Goal: Information Seeking & Learning: Learn about a topic

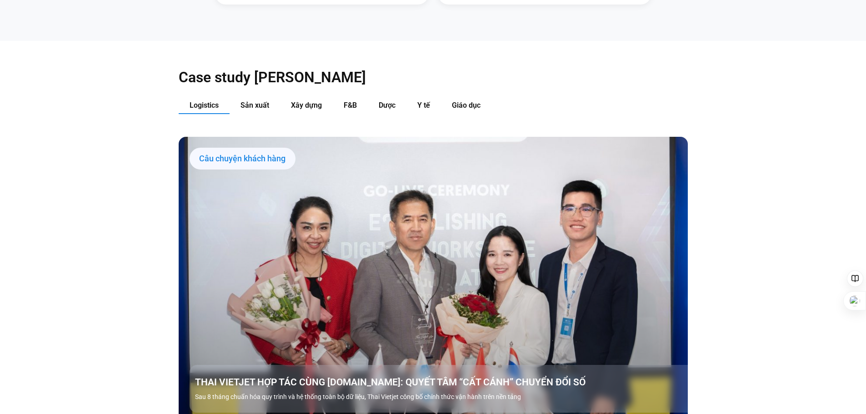
scroll to position [1027, 0]
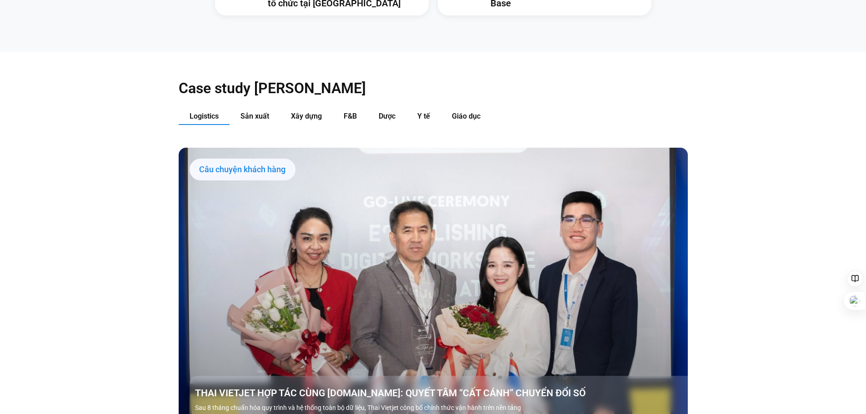
click at [265, 112] on span "Sản xuất" at bounding box center [254, 116] width 29 height 9
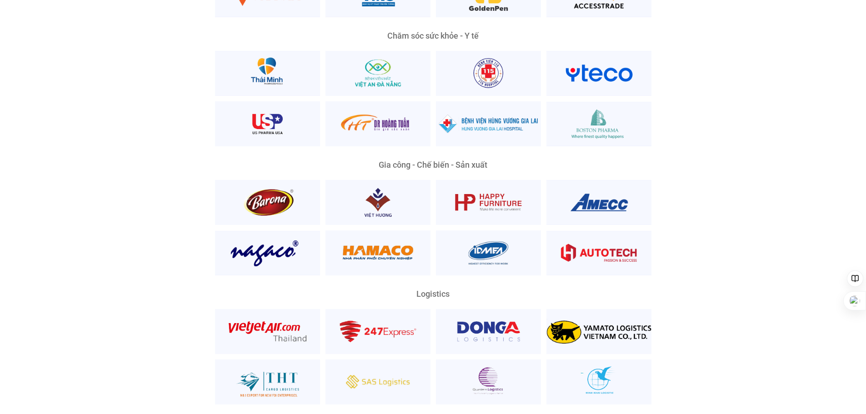
scroll to position [2027, 0]
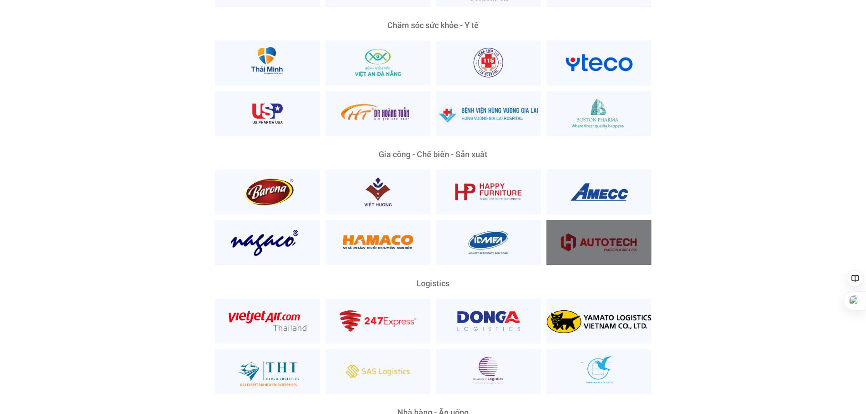
click at [591, 225] on div at bounding box center [598, 242] width 105 height 45
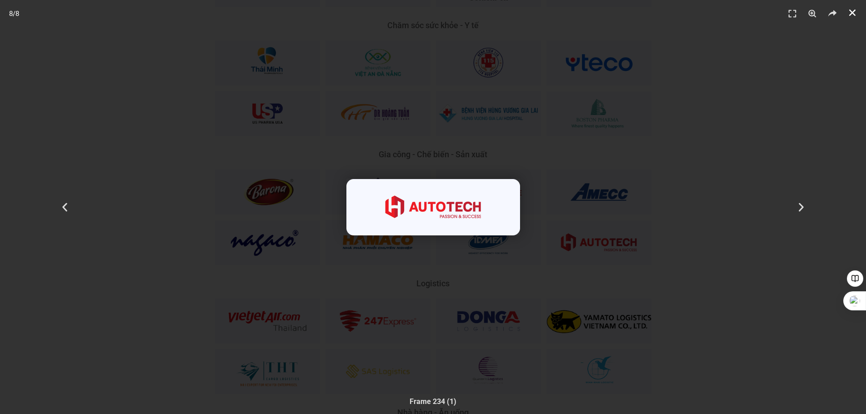
click at [850, 11] on use "Đóng (Esc)" at bounding box center [852, 13] width 6 height 6
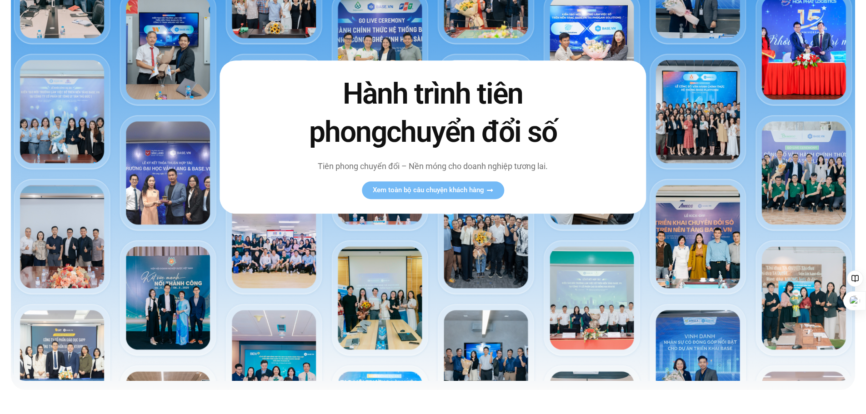
scroll to position [0, 0]
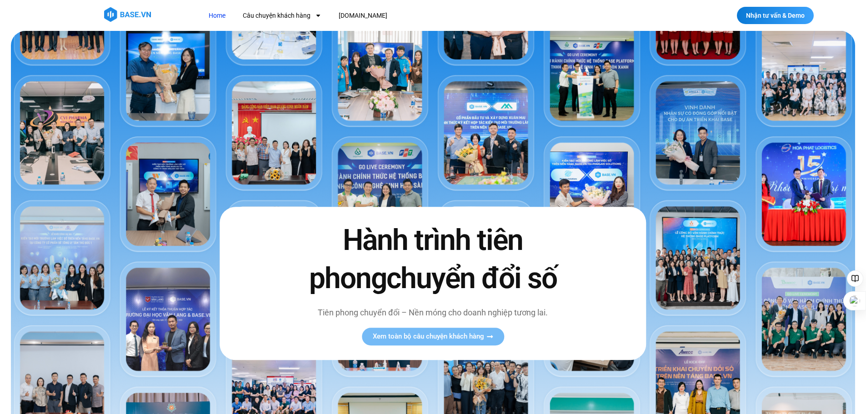
click at [120, 14] on img at bounding box center [127, 14] width 47 height 15
click at [217, 15] on link "Home" at bounding box center [217, 15] width 30 height 17
click at [107, 13] on img at bounding box center [127, 14] width 47 height 15
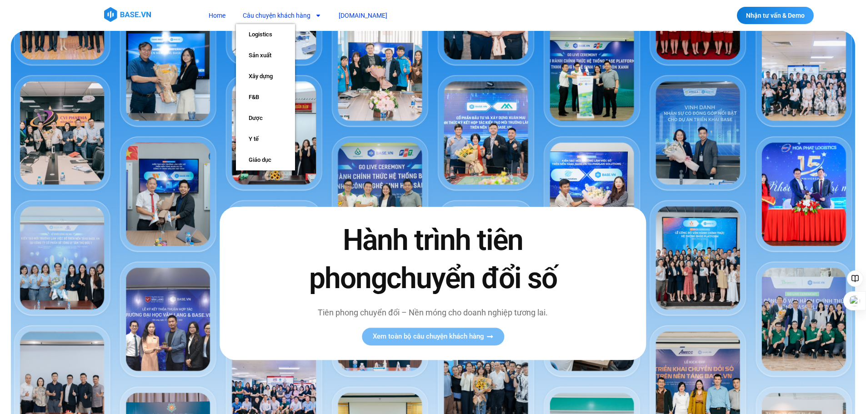
click at [349, 18] on link "[DOMAIN_NAME]" at bounding box center [363, 15] width 62 height 17
